Goal: Information Seeking & Learning: Understand process/instructions

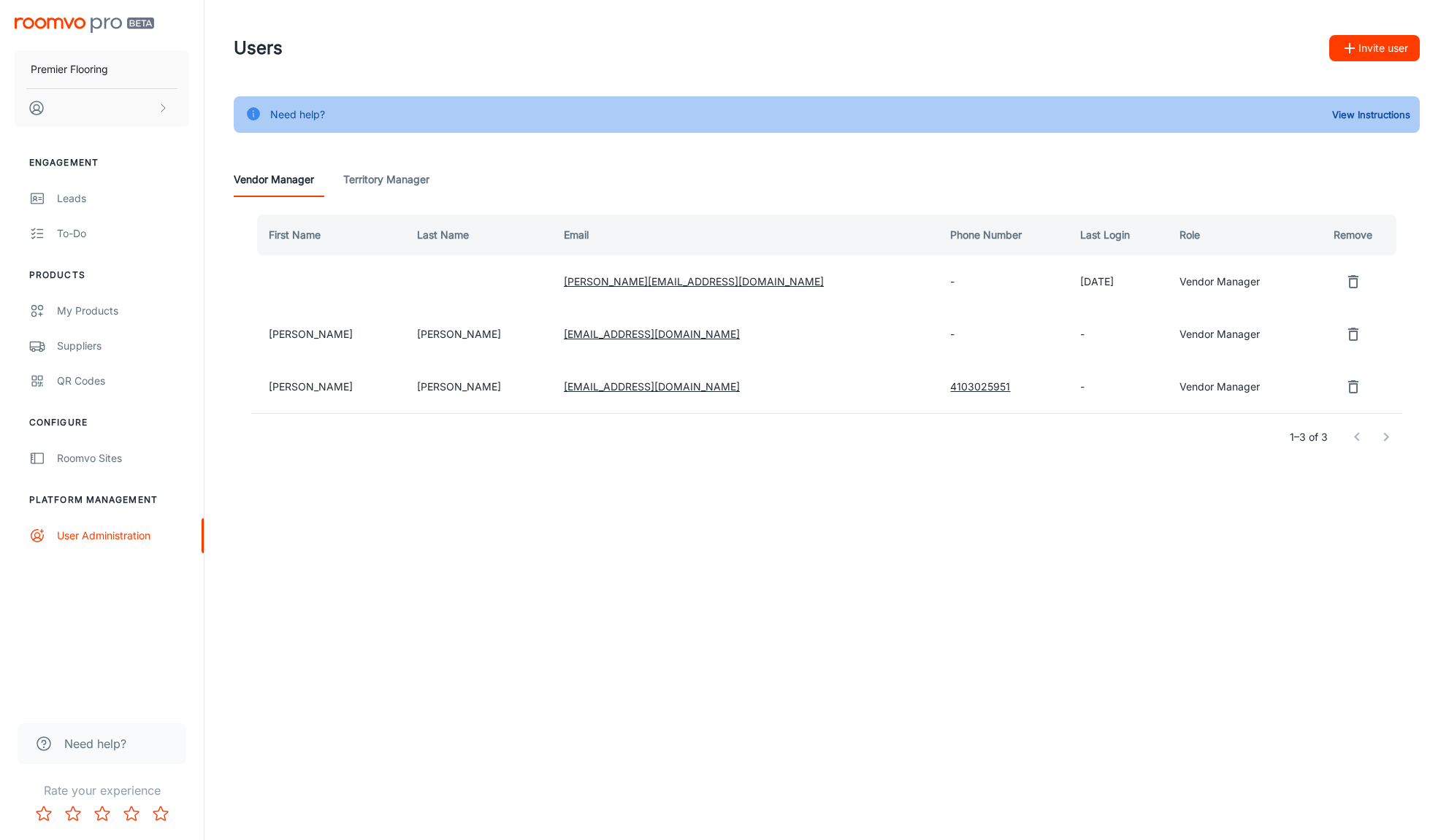
click at [1125, 486] on div "Users Invite user Need help? View Instructions Vendor Manager Territory Manager…" at bounding box center [827, 268] width 1244 height 537
click at [84, 456] on div "Roomvo Sites" at bounding box center [123, 458] width 132 height 16
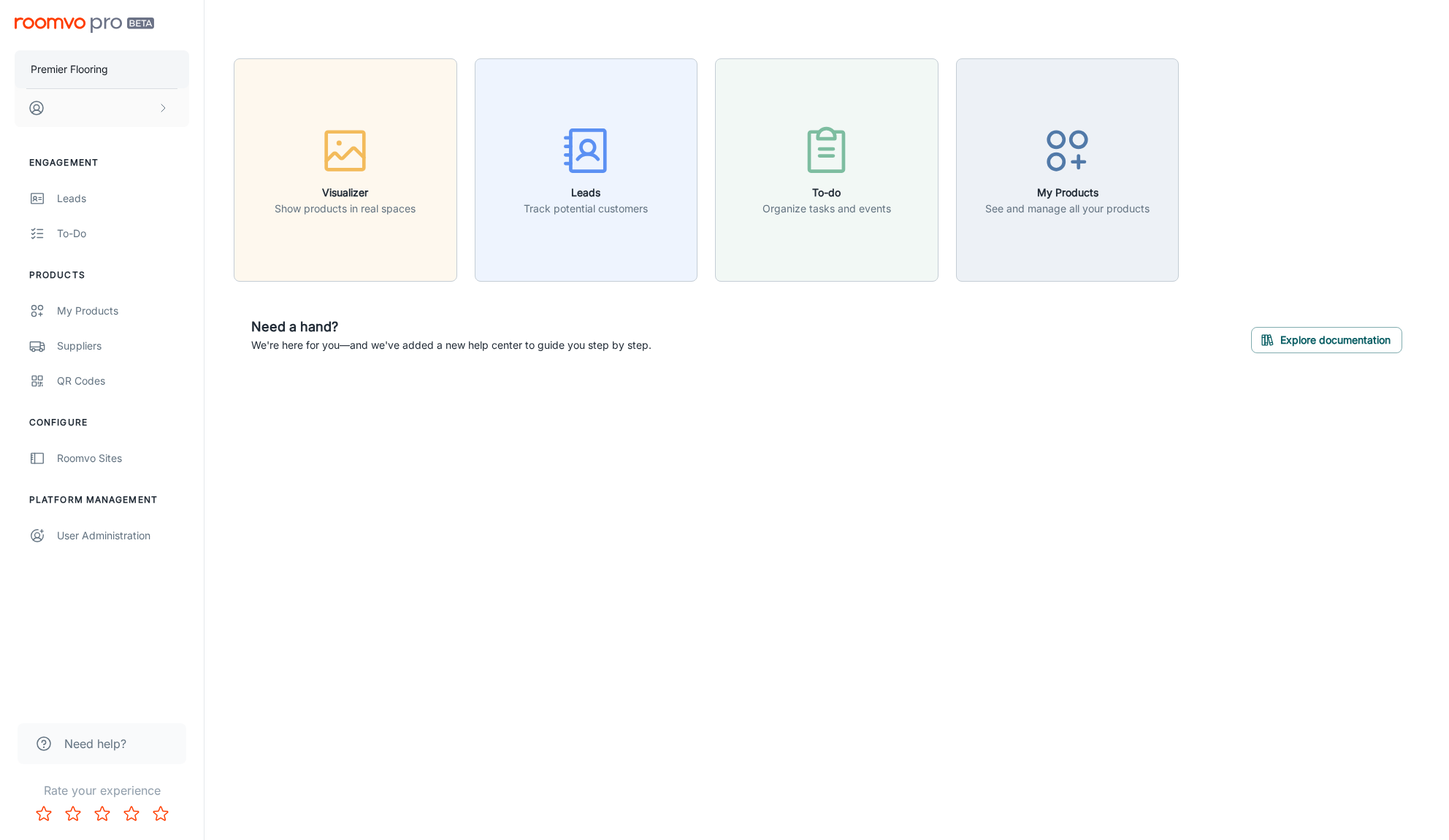
click at [94, 69] on p "Premier Flooring" at bounding box center [69, 69] width 78 height 16
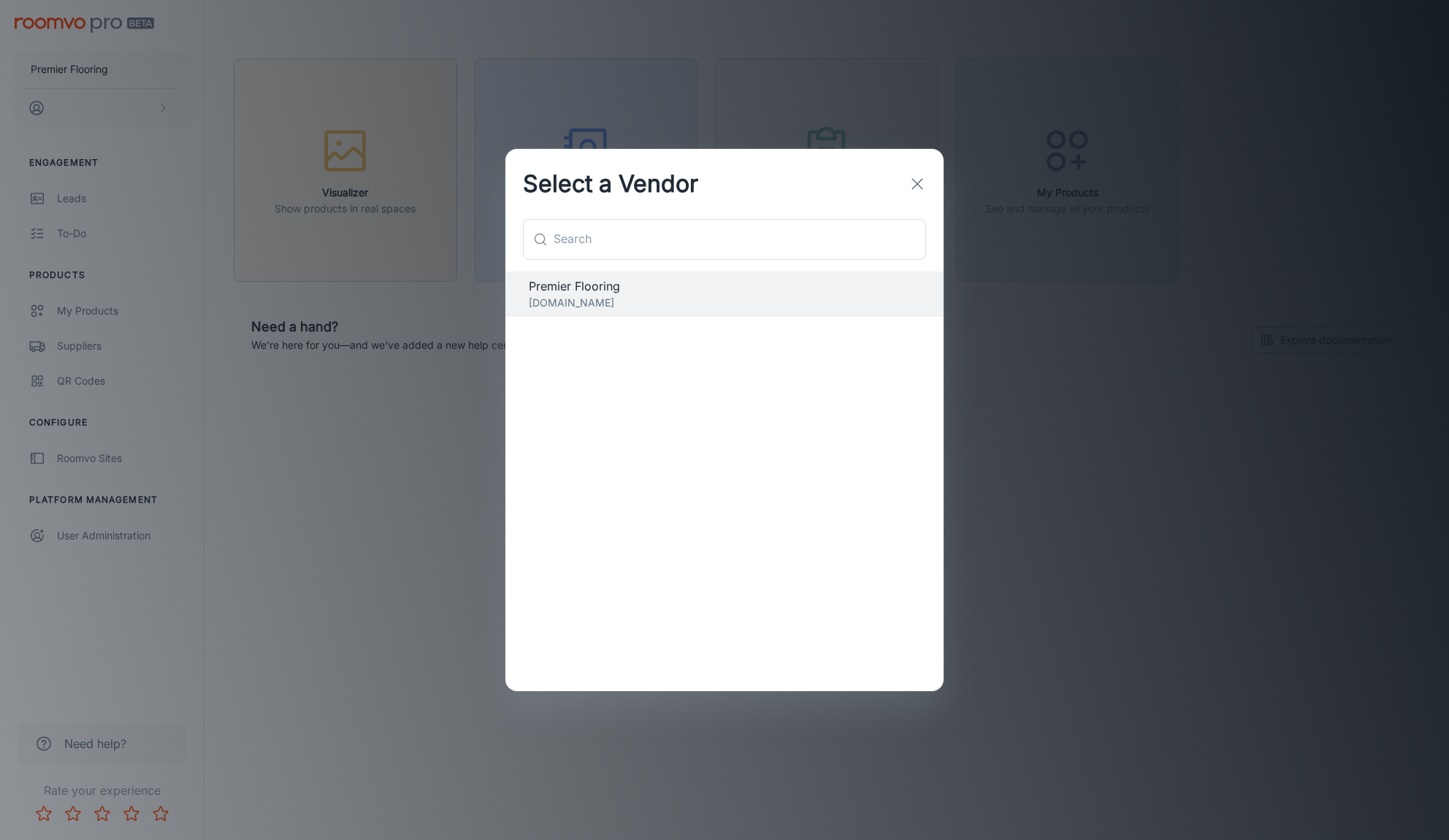
click at [926, 182] on button "button" at bounding box center [916, 184] width 29 height 29
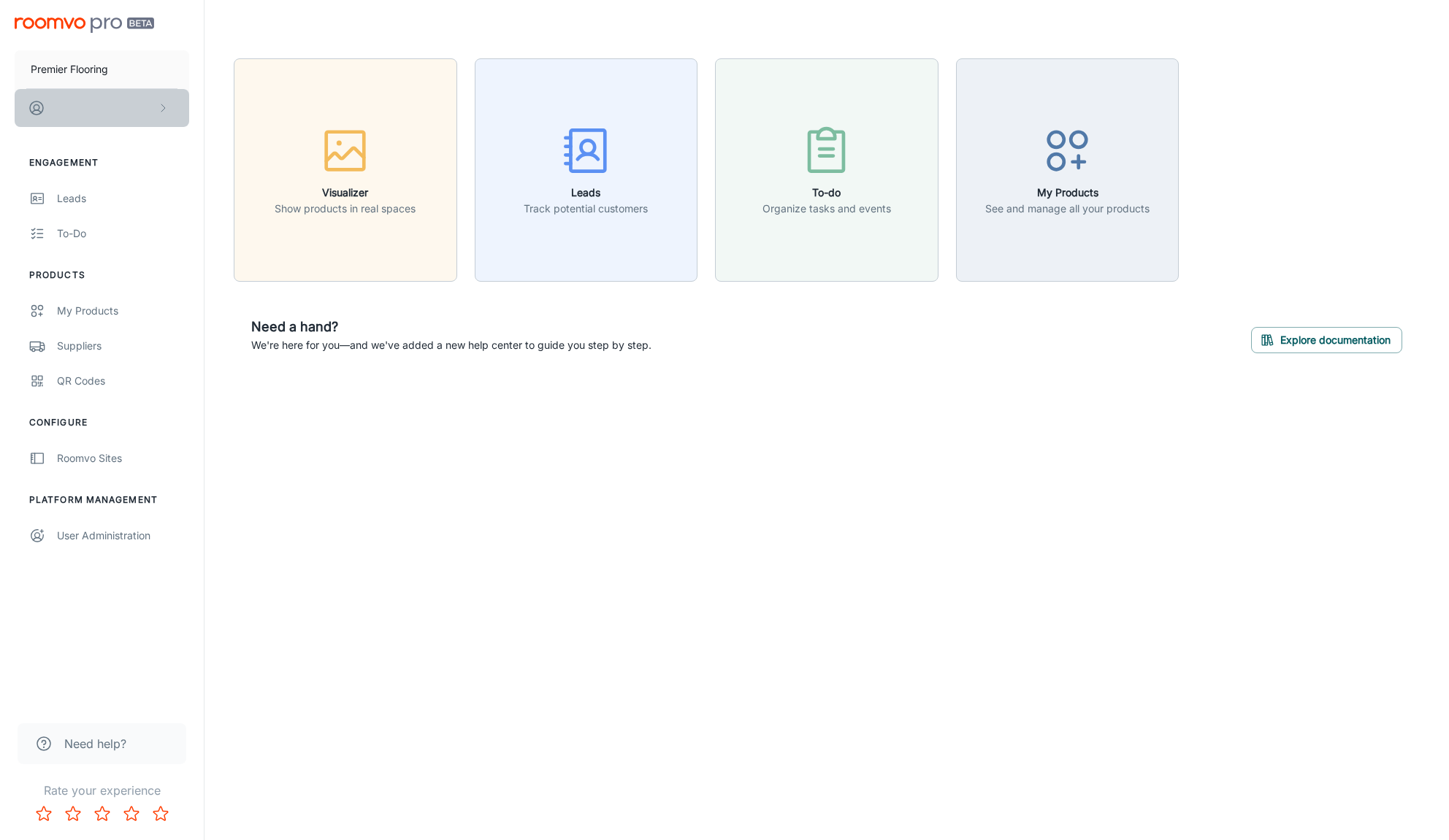
click at [101, 106] on button "scrollable content" at bounding box center [101, 108] width 175 height 38
click at [84, 201] on div at bounding box center [724, 420] width 1449 height 840
click at [1313, 334] on button "Explore documentation" at bounding box center [1326, 339] width 151 height 26
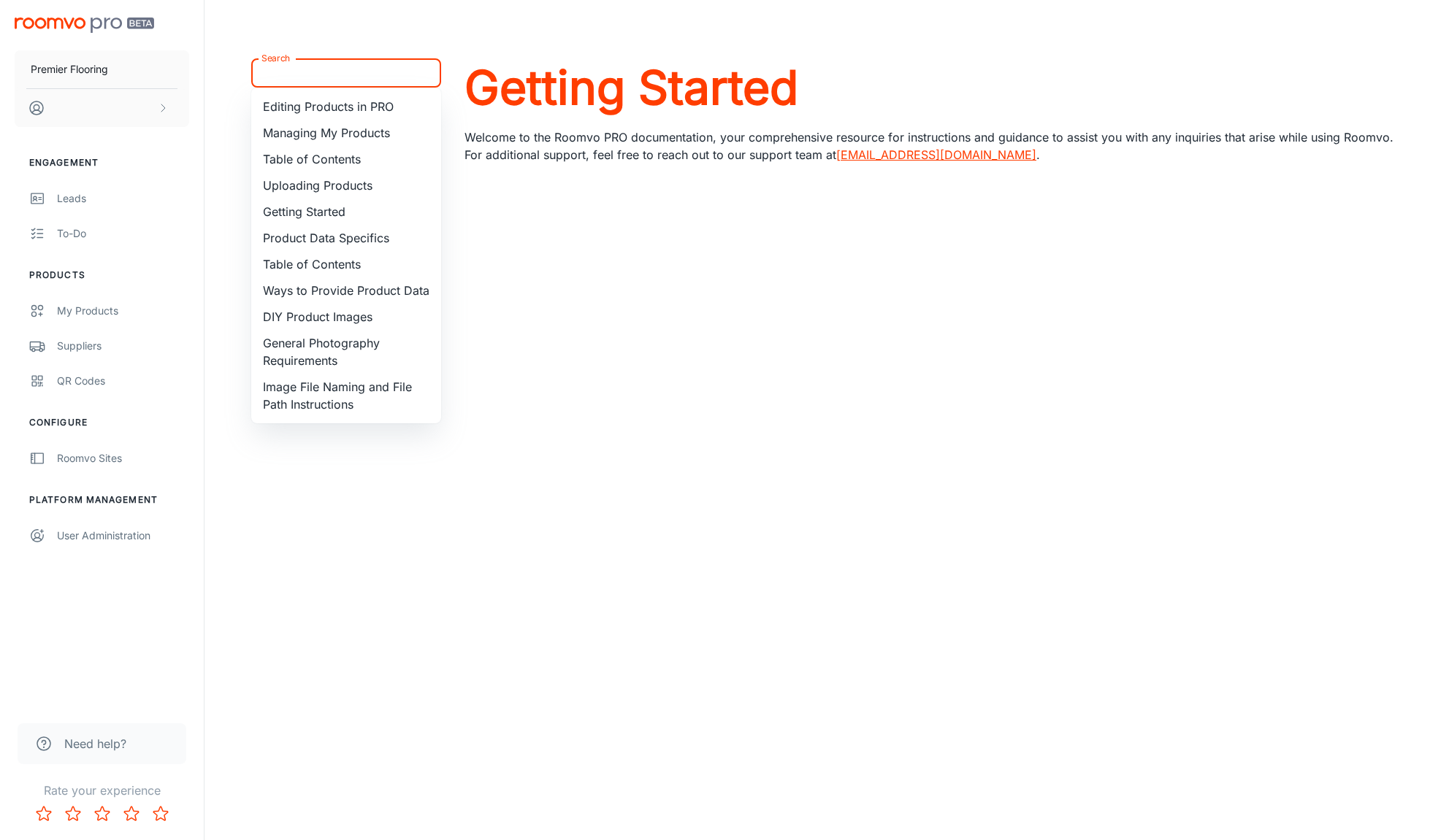
click at [308, 74] on input "Search" at bounding box center [334, 73] width 157 height 20
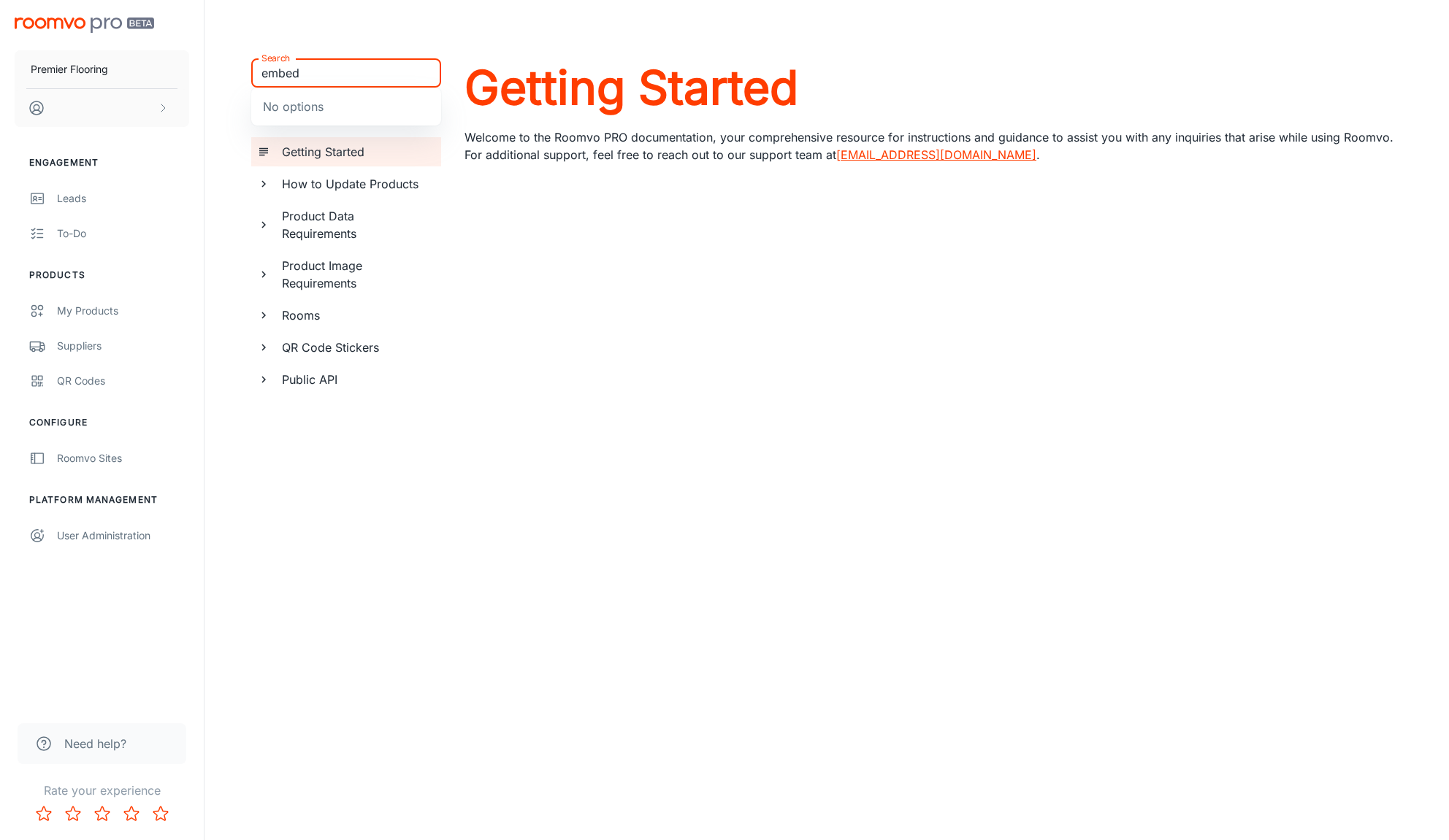
type input "embed"
click at [99, 743] on span "Need help?" at bounding box center [95, 743] width 62 height 18
click at [84, 743] on span "Need help?" at bounding box center [95, 743] width 62 height 18
